Goal: Use online tool/utility: Use online tool/utility

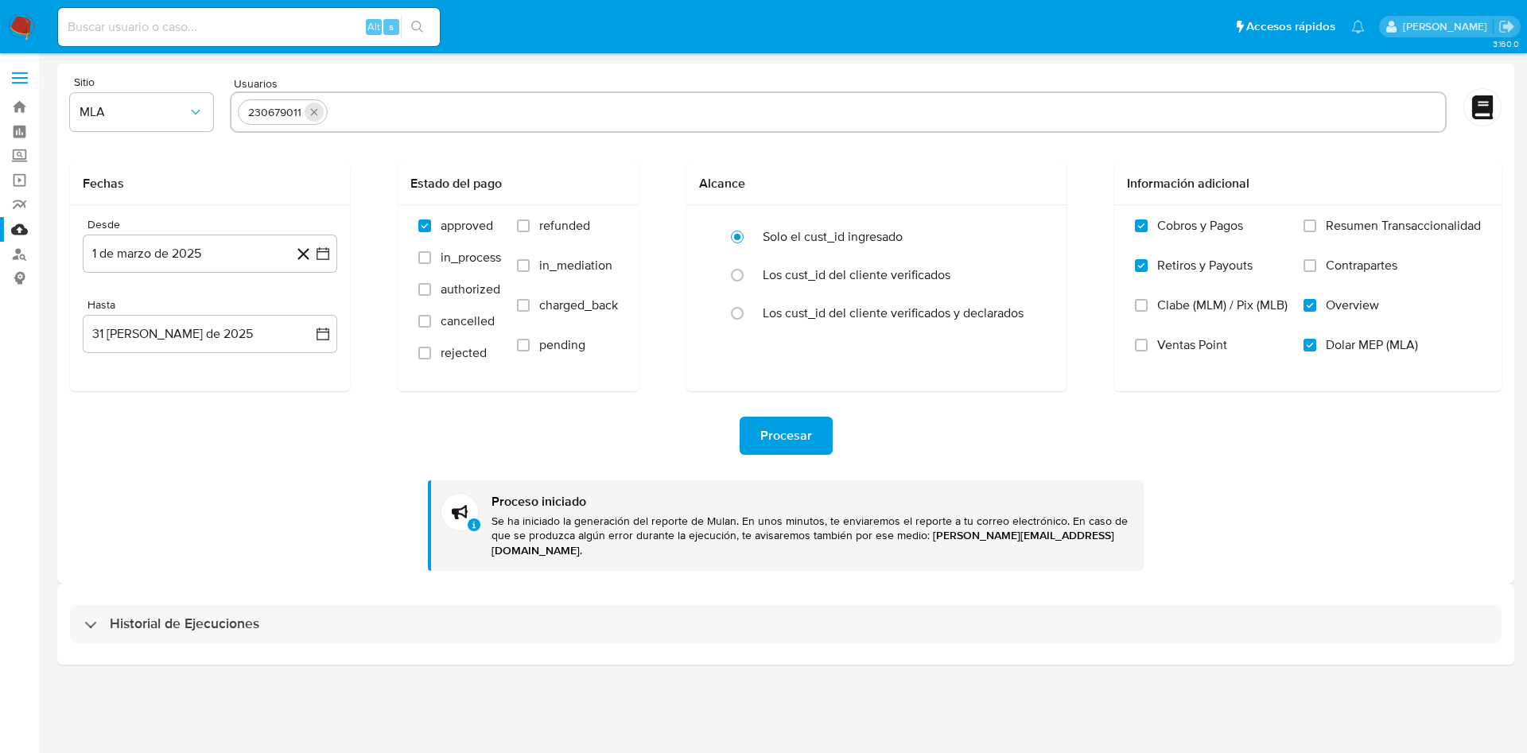
click at [321, 111] on button "quitar 230679011" at bounding box center [314, 112] width 19 height 19
click at [320, 106] on input "text" at bounding box center [838, 111] width 1201 height 25
paste input "1432677159"
type input "1432677159"
click at [212, 499] on div "Procesar Proceso iniciado Se ha iniciado la generación del reporte de Mulan. En…" at bounding box center [785, 481] width 1431 height 180
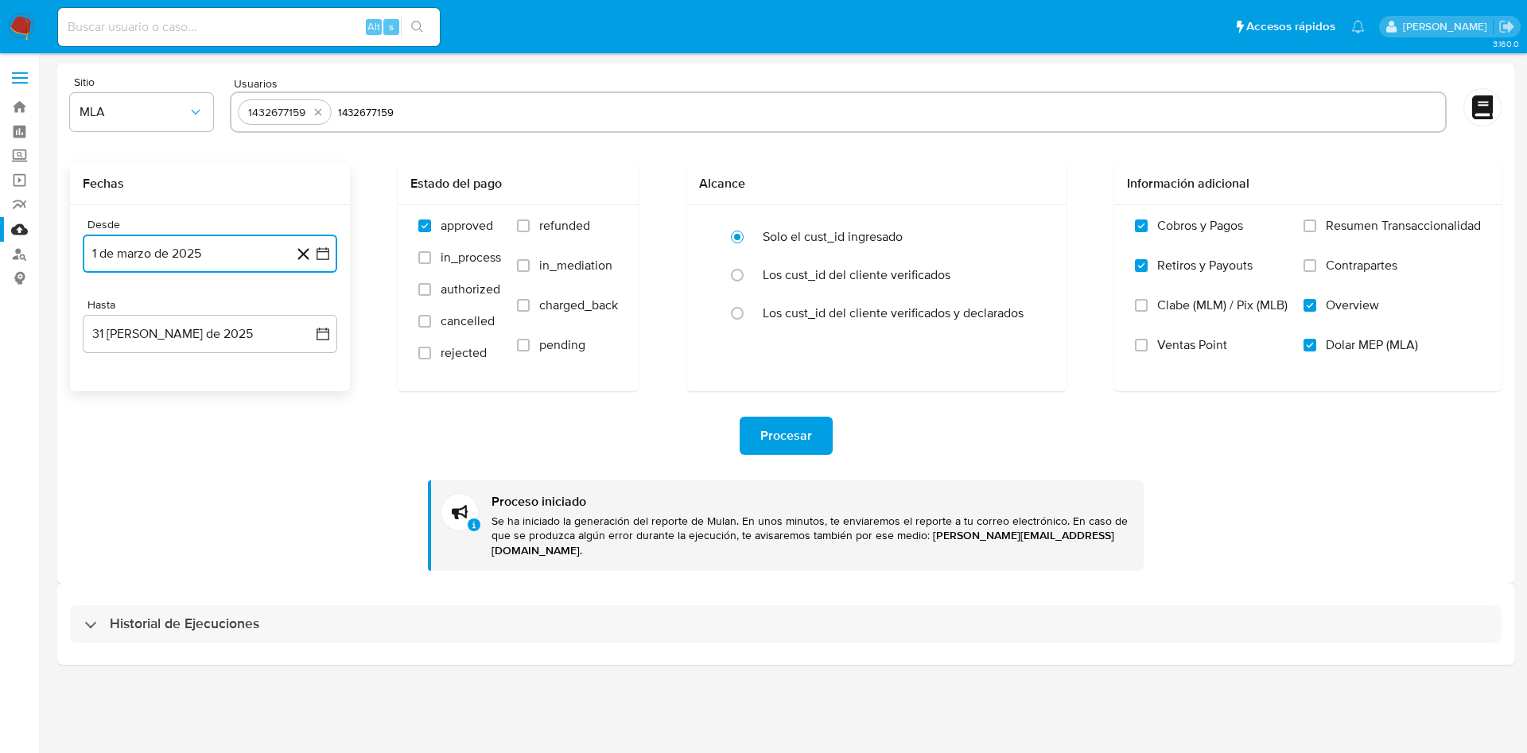
click at [320, 252] on icon "button" at bounding box center [323, 254] width 16 height 16
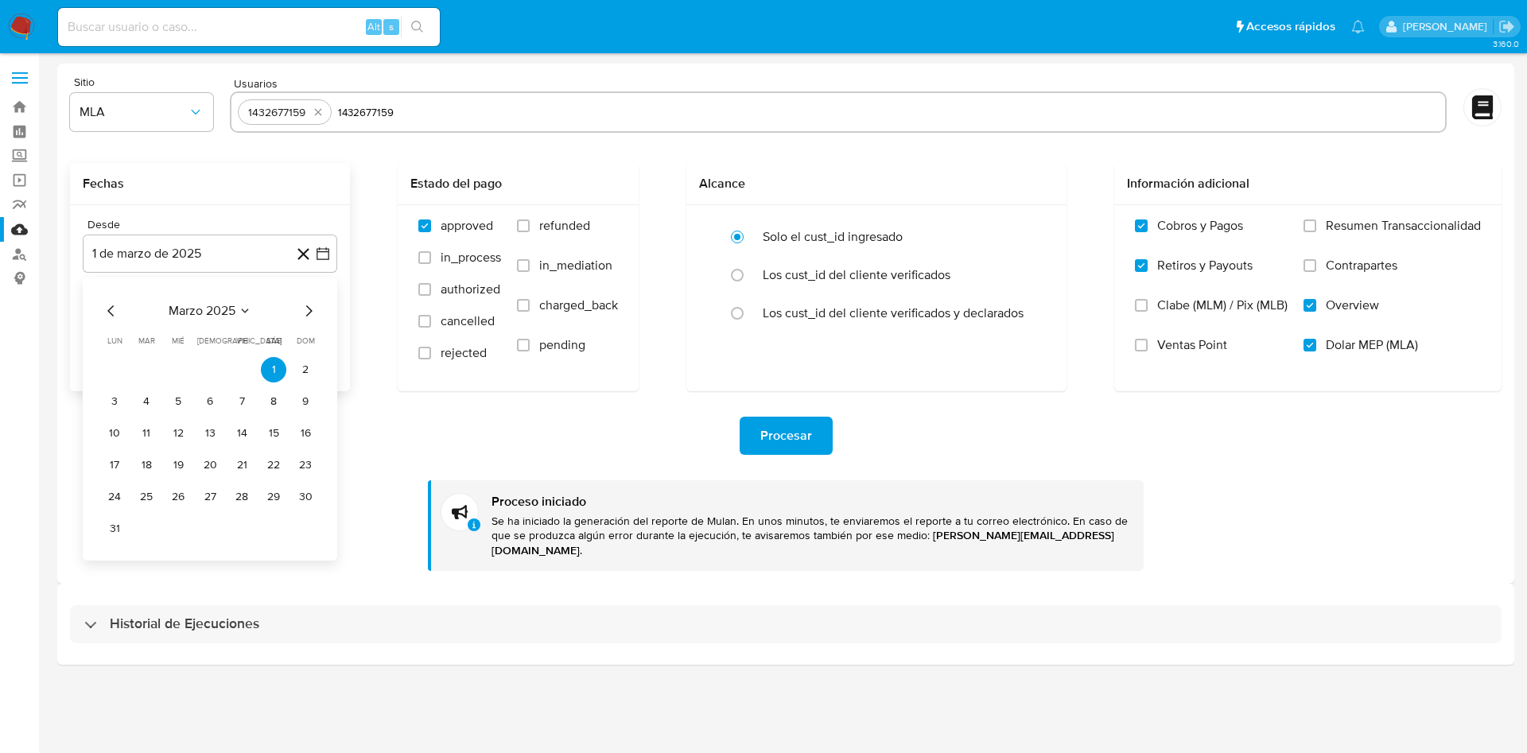
click at [111, 315] on icon "Mes anterior" at bounding box center [111, 310] width 19 height 19
click at [294, 367] on button "2" at bounding box center [305, 369] width 25 height 25
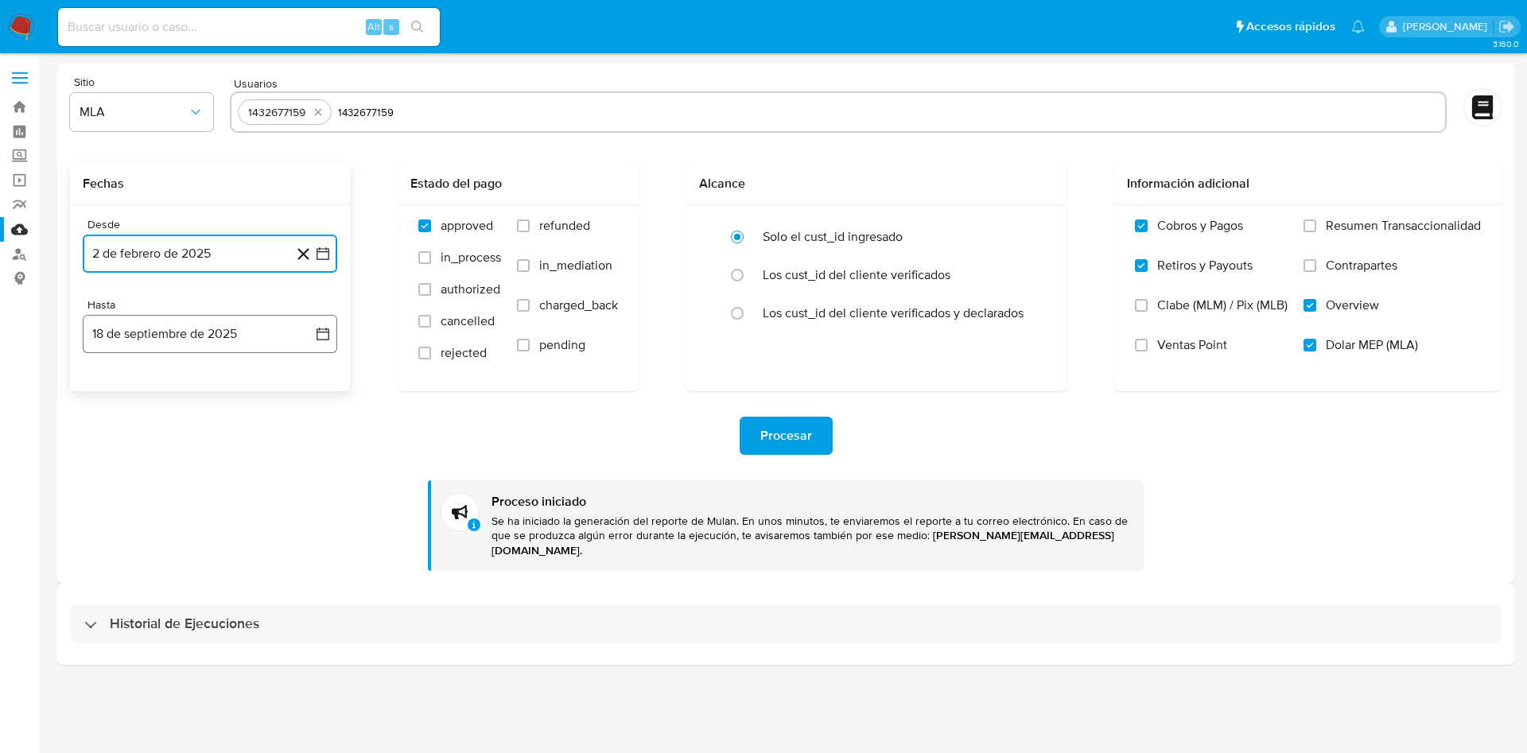
click at [321, 344] on button "18 de septiembre de 2025" at bounding box center [210, 334] width 254 height 38
click at [112, 389] on icon "Mes anterior" at bounding box center [111, 391] width 19 height 19
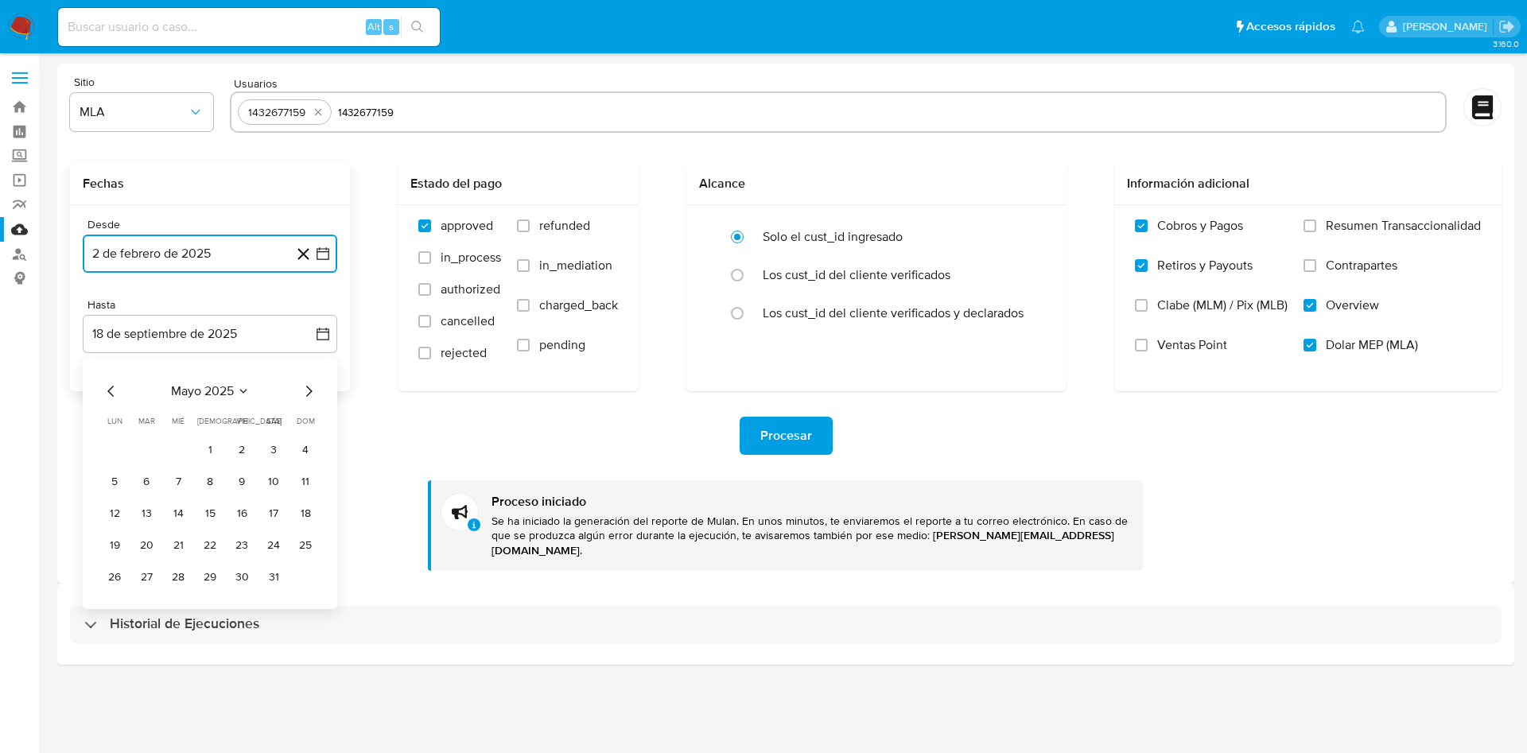
click at [112, 389] on icon "Mes anterior" at bounding box center [111, 391] width 19 height 19
click at [181, 576] on button "30" at bounding box center [177, 577] width 25 height 25
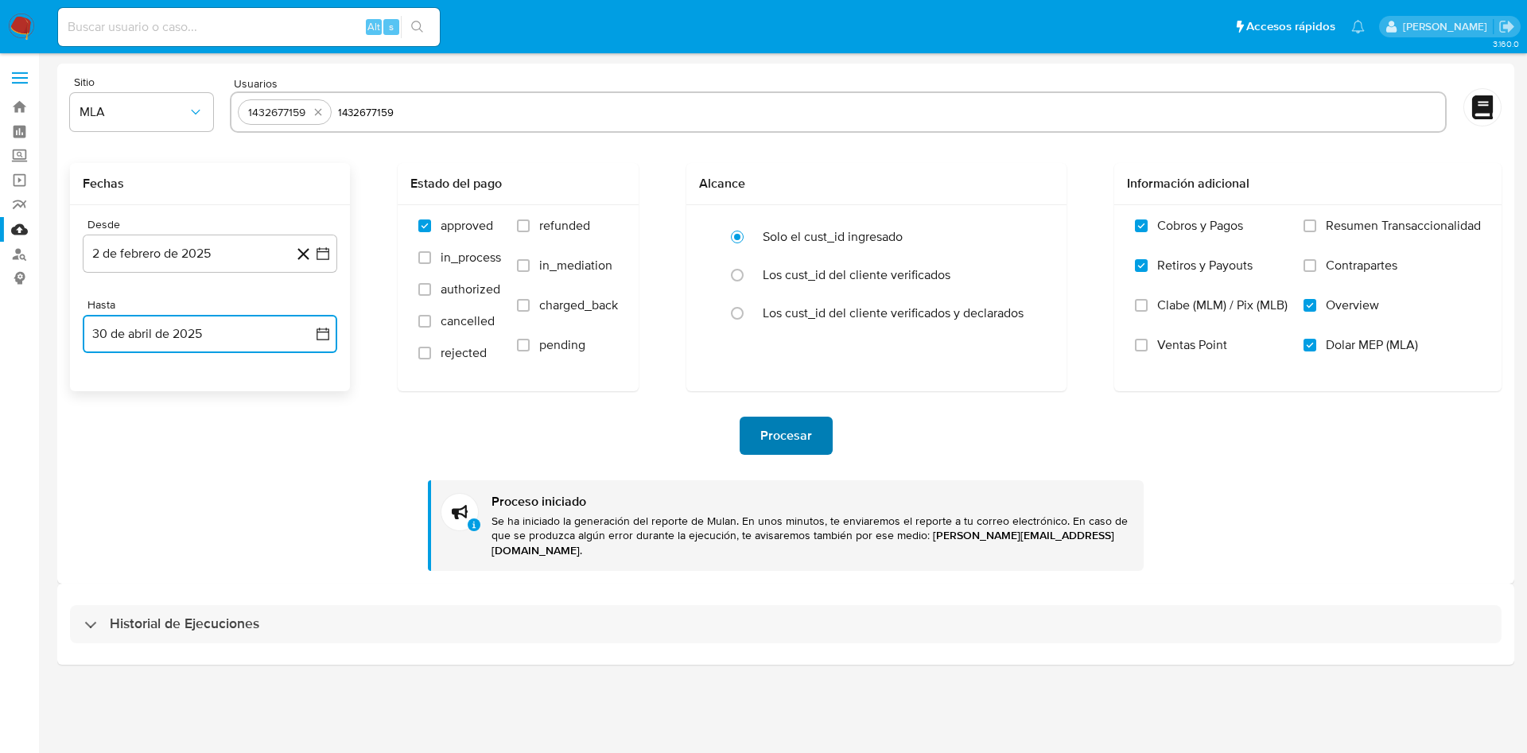
click at [781, 433] on span "Procesar" at bounding box center [786, 435] width 52 height 35
click at [275, 247] on button "2 de febrero de 2025" at bounding box center [210, 254] width 254 height 38
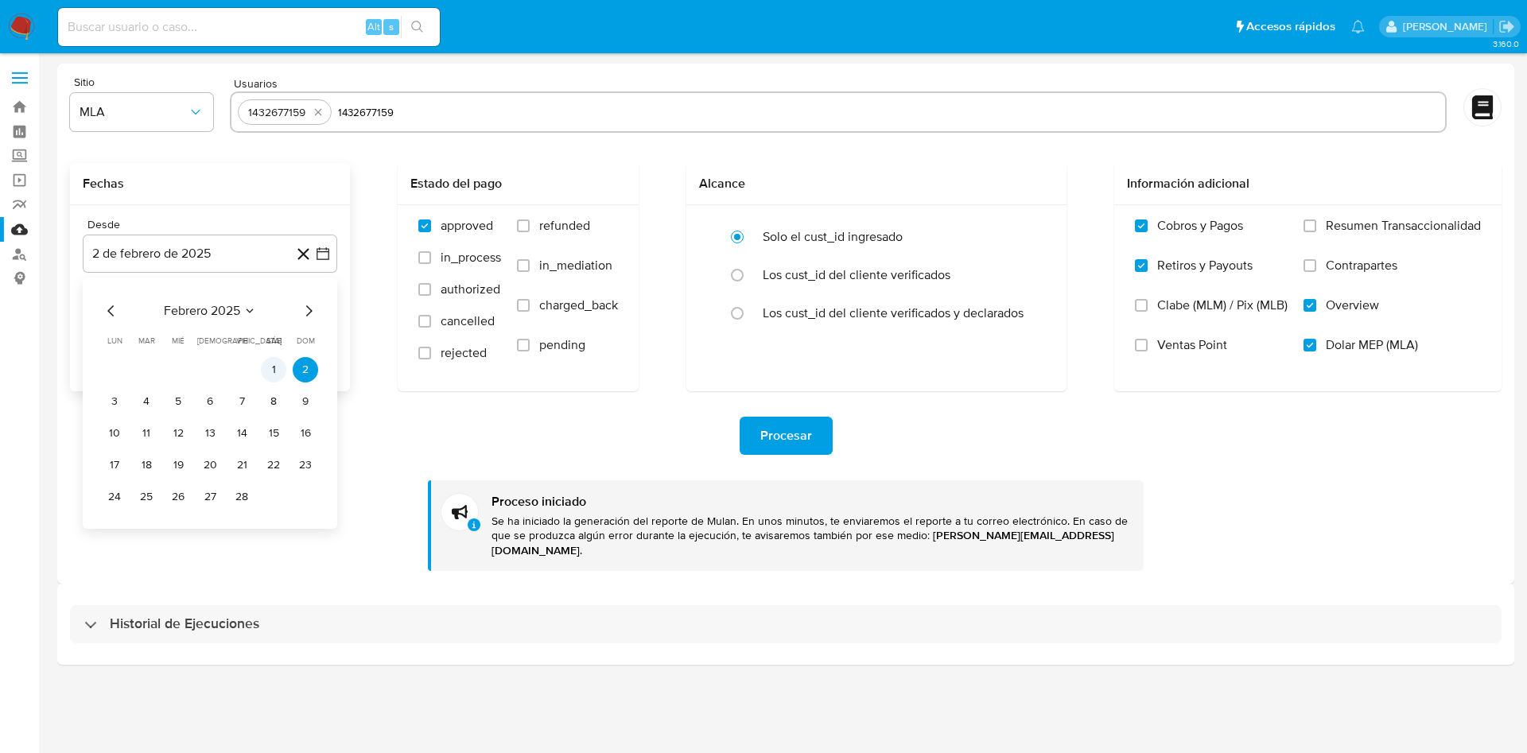
click at [272, 358] on button "1" at bounding box center [273, 369] width 25 height 25
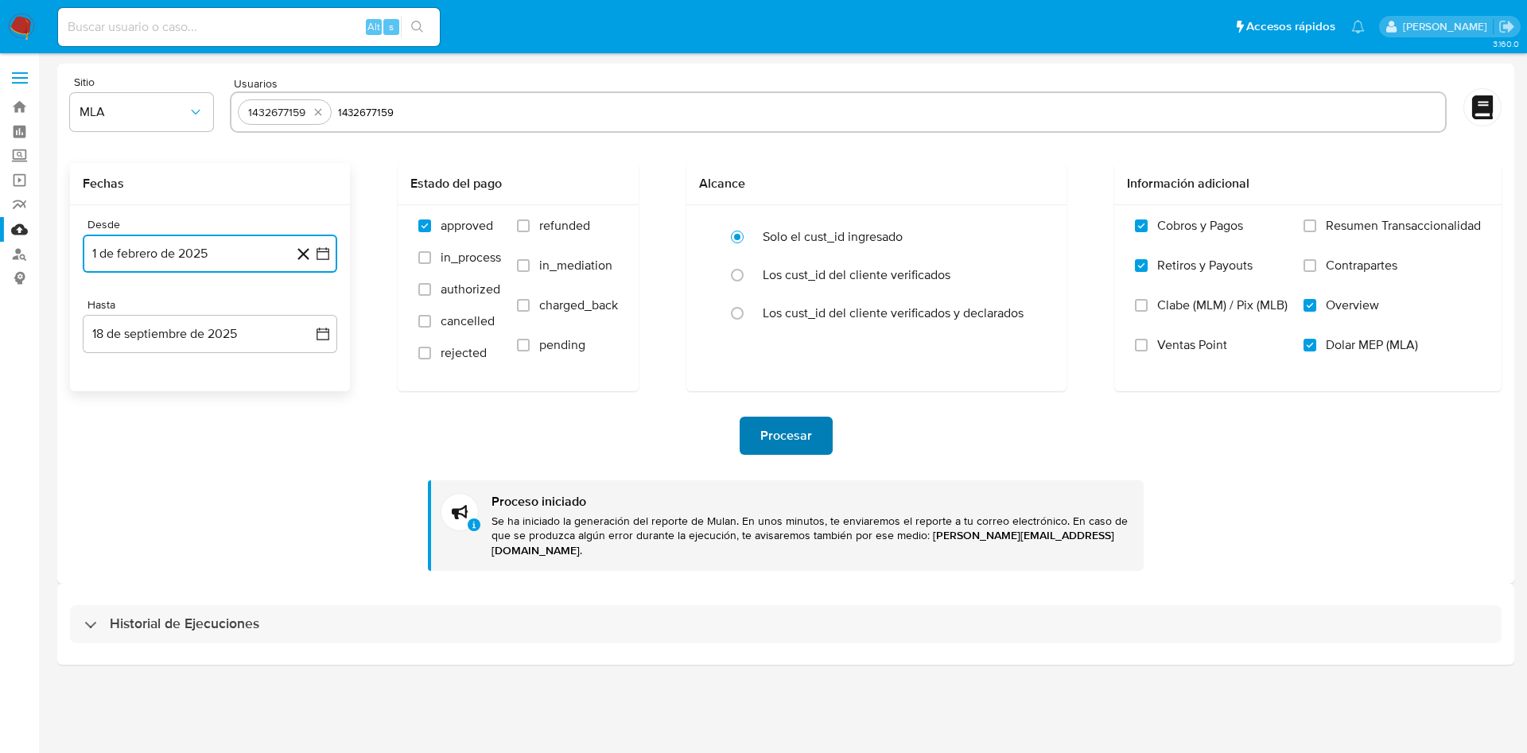
click at [771, 422] on span "Procesar" at bounding box center [786, 435] width 52 height 35
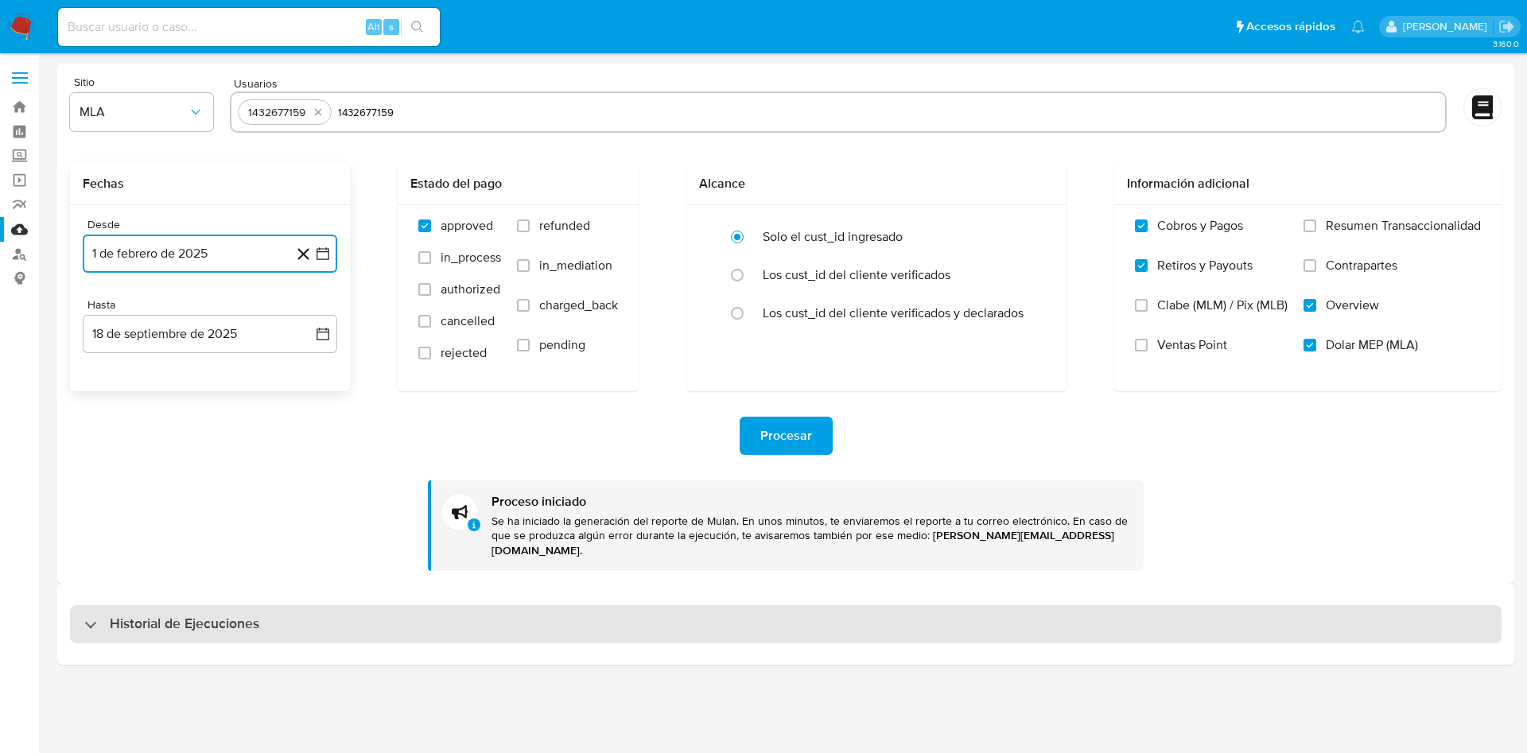
click at [106, 615] on div "Historial de Ejecuciones" at bounding box center [171, 624] width 175 height 19
select select "10"
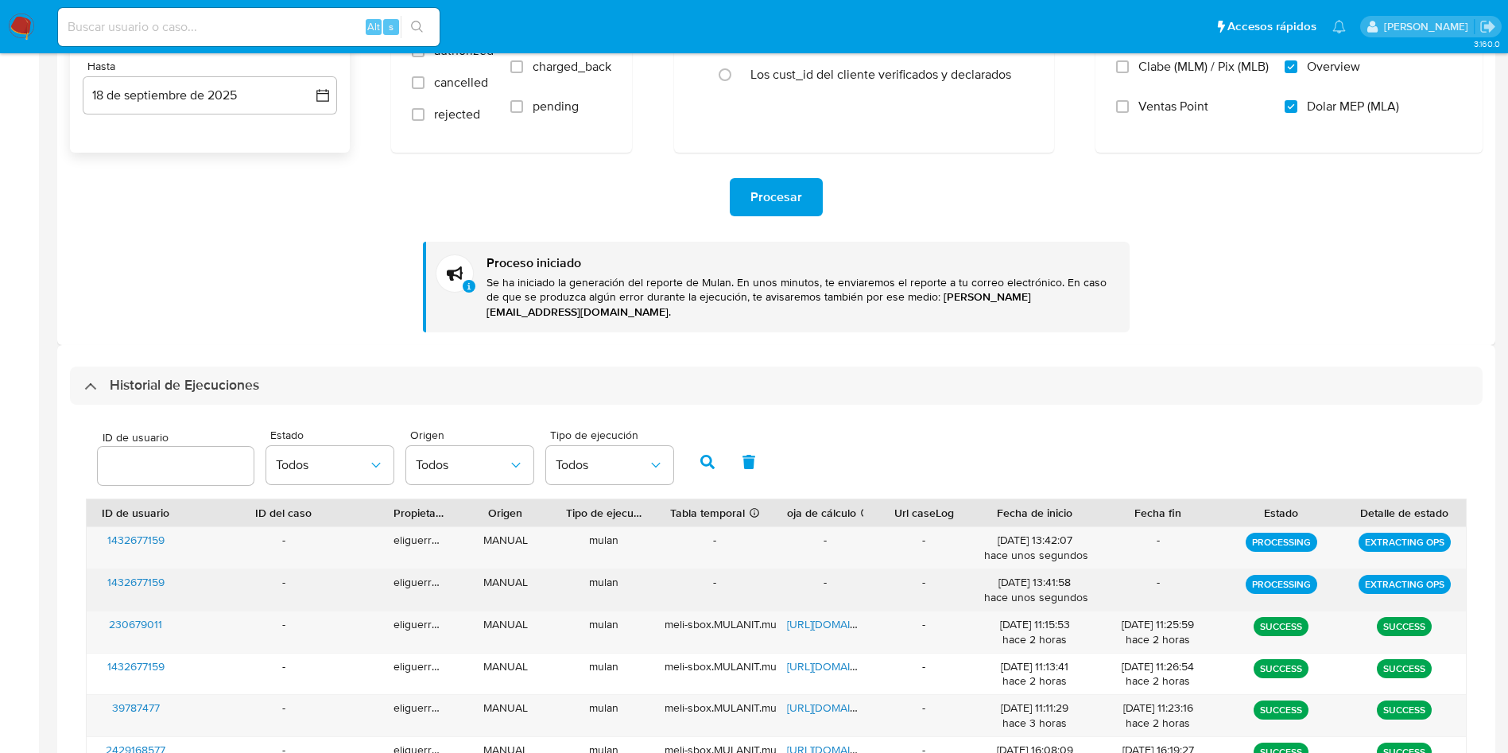
scroll to position [358, 0]
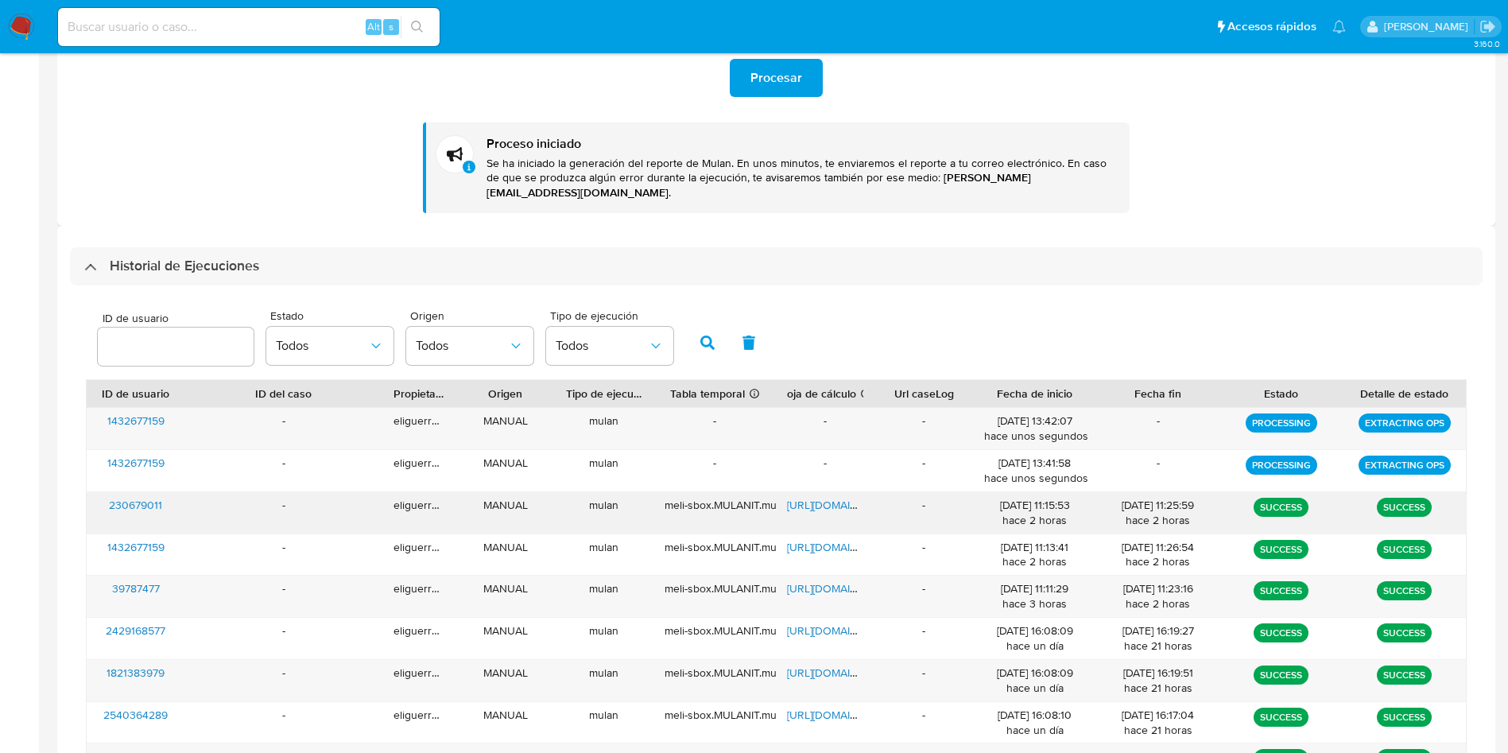
click at [809, 497] on span "[URL][DOMAIN_NAME]" at bounding box center [842, 505] width 110 height 16
